Goal: Task Accomplishment & Management: Use online tool/utility

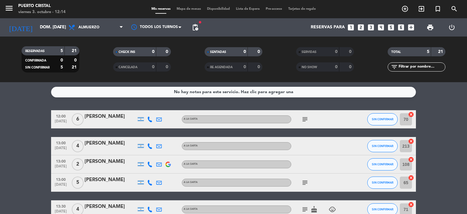
click at [347, 118] on div at bounding box center [354, 119] width 16 height 18
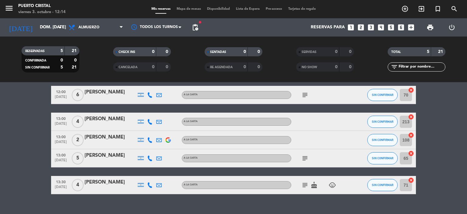
scroll to position [35, 0]
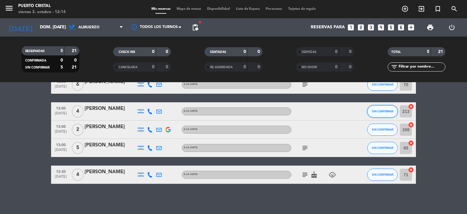
click at [381, 109] on span "SIN CONFIRMAR" at bounding box center [382, 110] width 22 height 3
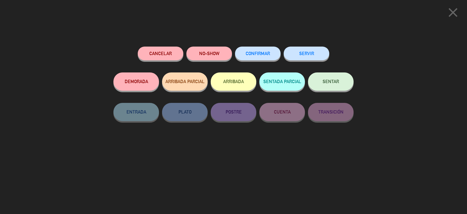
click at [454, 13] on icon "close" at bounding box center [452, 12] width 15 height 15
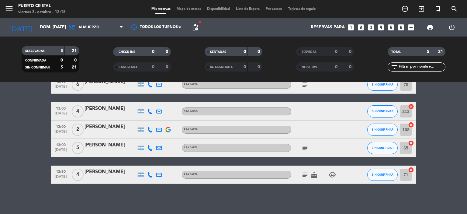
click at [61, 110] on span "13:00" at bounding box center [60, 107] width 15 height 7
click at [316, 113] on div at bounding box center [318, 111] width 55 height 18
click at [63, 113] on span "[DATE]" at bounding box center [60, 114] width 15 height 7
click at [102, 107] on div "[PERSON_NAME]" at bounding box center [110, 108] width 52 height 8
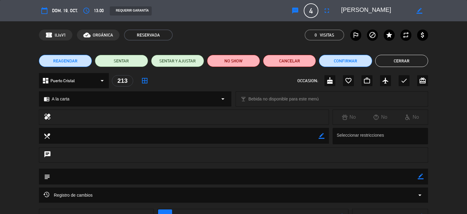
click at [67, 58] on span "REAGENDAR" at bounding box center [65, 61] width 24 height 6
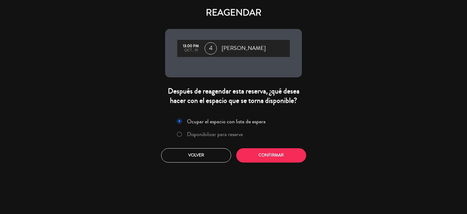
click at [179, 135] on input "Disponibilizar para reserva" at bounding box center [179, 134] width 4 height 4
radio input "true"
click at [188, 46] on div "13:00 PM" at bounding box center [190, 46] width 21 height 4
click at [283, 152] on button "Confirmar" at bounding box center [271, 155] width 70 height 14
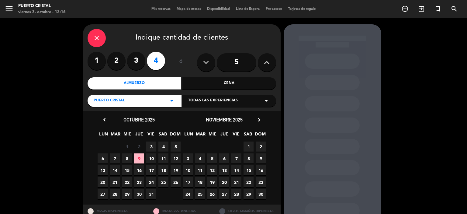
click at [175, 168] on span "19" at bounding box center [175, 170] width 10 height 10
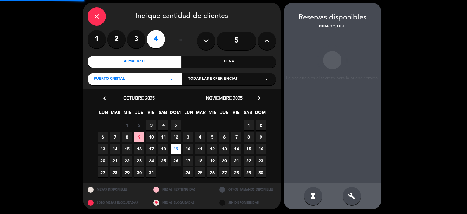
scroll to position [22, 0]
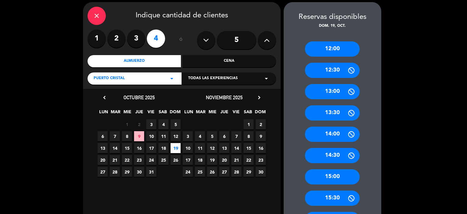
click at [330, 48] on div "12:00" at bounding box center [332, 48] width 55 height 15
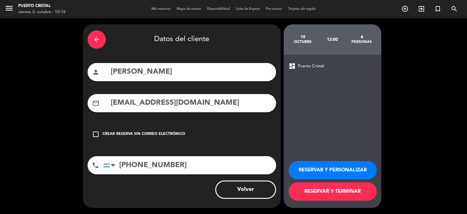
click at [334, 189] on button "RESERVAR Y TERMINAR" at bounding box center [332, 191] width 88 height 18
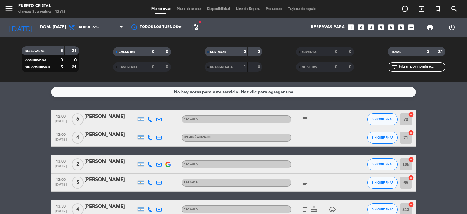
click at [101, 159] on div "[PERSON_NAME]" at bounding box center [110, 161] width 52 height 8
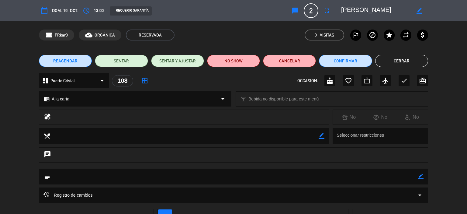
click at [70, 58] on span "REAGENDAR" at bounding box center [65, 61] width 24 height 6
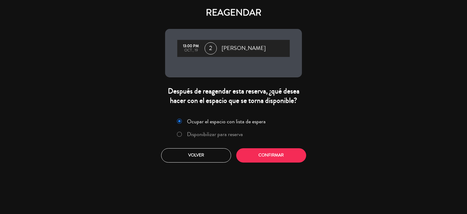
click at [177, 133] on input "Disponibilizar para reserva" at bounding box center [179, 134] width 4 height 4
radio input "true"
click at [266, 155] on button "Confirmar" at bounding box center [271, 155] width 70 height 14
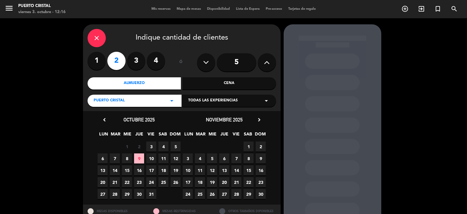
click at [175, 168] on span "19" at bounding box center [175, 170] width 10 height 10
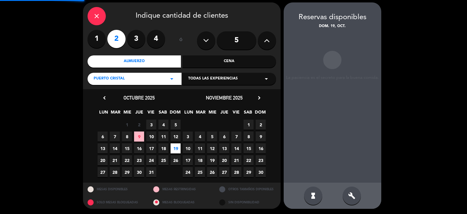
scroll to position [22, 0]
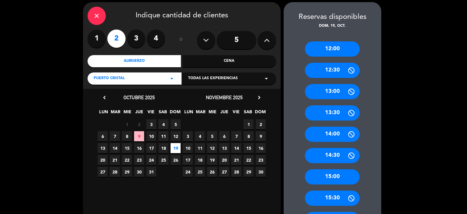
click at [334, 49] on div "12:00" at bounding box center [332, 48] width 55 height 15
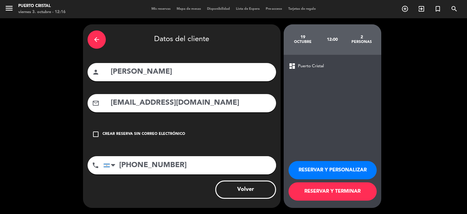
click at [346, 188] on button "RESERVAR Y TERMINAR" at bounding box center [332, 191] width 88 height 18
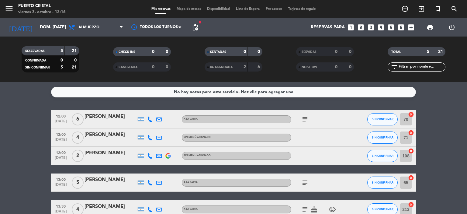
click at [96, 177] on div "[PERSON_NAME]" at bounding box center [110, 180] width 52 height 8
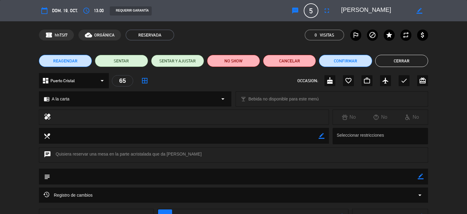
click at [58, 61] on span "REAGENDAR" at bounding box center [65, 61] width 24 height 6
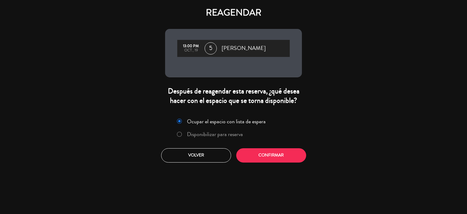
click at [183, 135] on label "Disponibilizar para reserva" at bounding box center [209, 134] width 72 height 11
click at [258, 152] on button "Confirmar" at bounding box center [271, 155] width 70 height 14
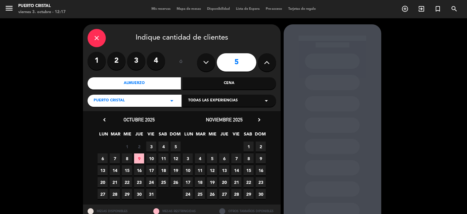
click at [173, 168] on span "19" at bounding box center [175, 170] width 10 height 10
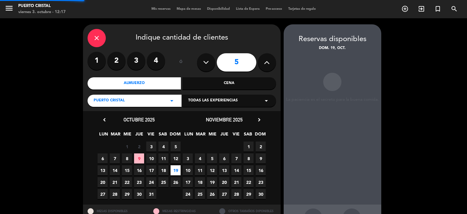
scroll to position [22, 0]
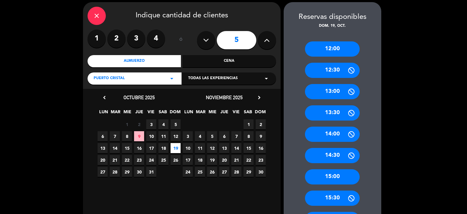
click at [339, 49] on div "12:00" at bounding box center [332, 48] width 55 height 15
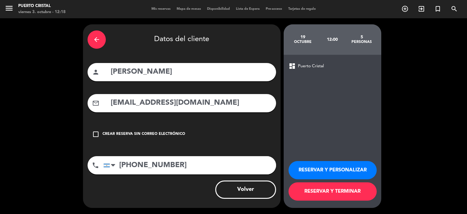
click at [317, 194] on button "RESERVAR Y TERMINAR" at bounding box center [332, 191] width 88 height 18
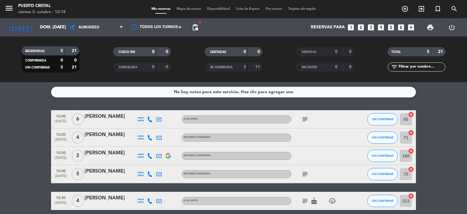
click at [104, 150] on div "[PERSON_NAME]" at bounding box center [110, 153] width 52 height 8
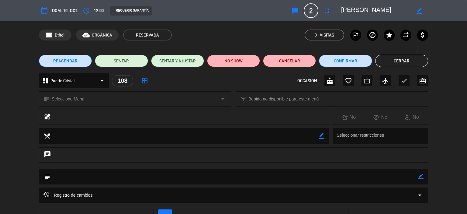
click at [74, 63] on span "REAGENDAR" at bounding box center [65, 61] width 24 height 6
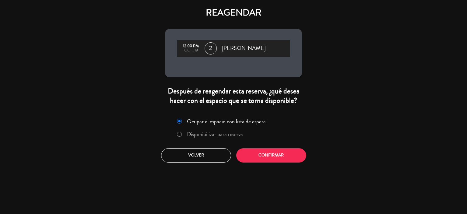
drag, startPoint x: 180, startPoint y: 134, endPoint x: 217, endPoint y: 141, distance: 37.7
click at [180, 134] on input "Disponibilizar para reserva" at bounding box center [179, 134] width 4 height 4
radio input "true"
click at [269, 154] on button "Confirmar" at bounding box center [271, 155] width 70 height 14
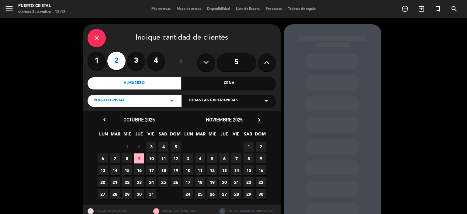
click at [179, 170] on span "19" at bounding box center [175, 170] width 10 height 10
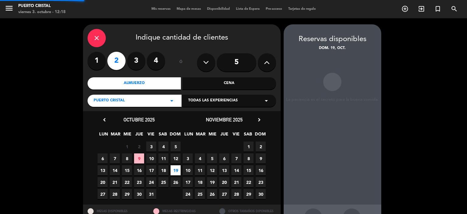
scroll to position [22, 0]
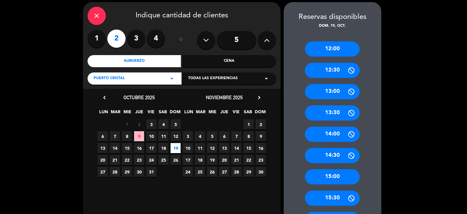
click at [329, 178] on div "15:00" at bounding box center [332, 176] width 55 height 15
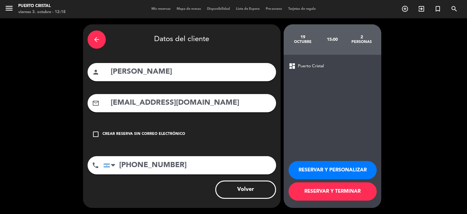
click at [328, 193] on button "RESERVAR Y TERMINAR" at bounding box center [332, 191] width 88 height 18
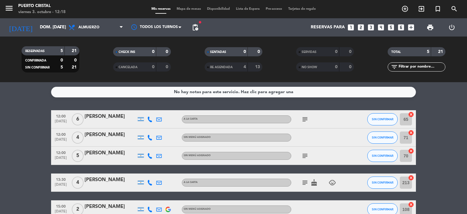
click at [107, 179] on div "[PERSON_NAME]" at bounding box center [110, 180] width 52 height 8
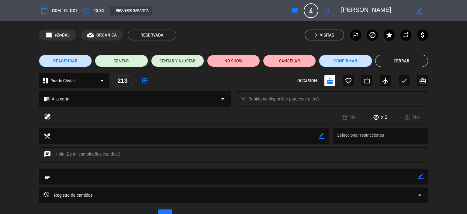
click at [70, 60] on span "REAGENDAR" at bounding box center [65, 61] width 24 height 6
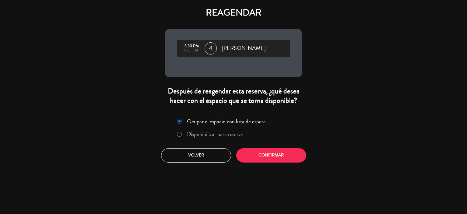
click at [181, 134] on div at bounding box center [179, 134] width 5 height 5
click at [275, 156] on button "Confirmar" at bounding box center [271, 155] width 70 height 14
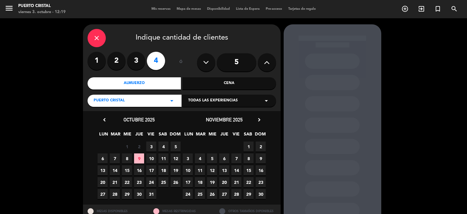
click at [176, 171] on span "19" at bounding box center [175, 170] width 10 height 10
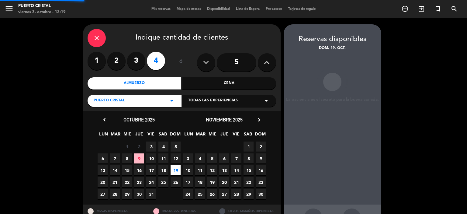
scroll to position [22, 0]
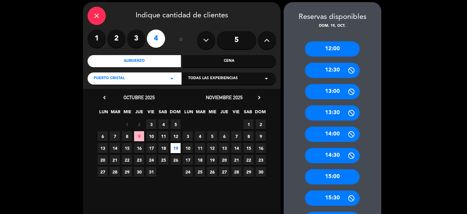
click at [345, 175] on div "15:00" at bounding box center [332, 176] width 55 height 15
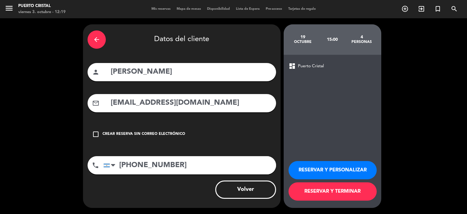
click at [346, 192] on button "RESERVAR Y TERMINAR" at bounding box center [332, 191] width 88 height 18
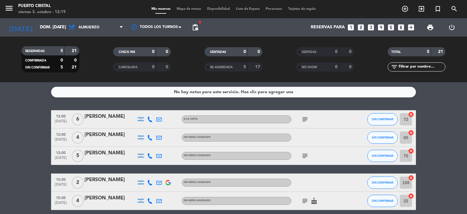
click at [341, 188] on div at bounding box center [318, 182] width 55 height 18
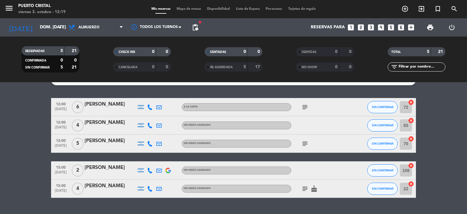
scroll to position [24, 0]
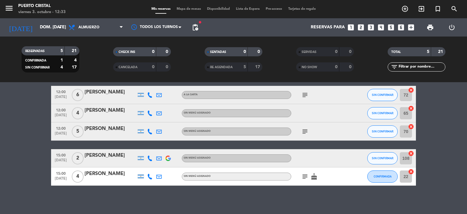
click at [151, 111] on icon at bounding box center [149, 112] width 5 height 5
